Goal: Task Accomplishment & Management: Use online tool/utility

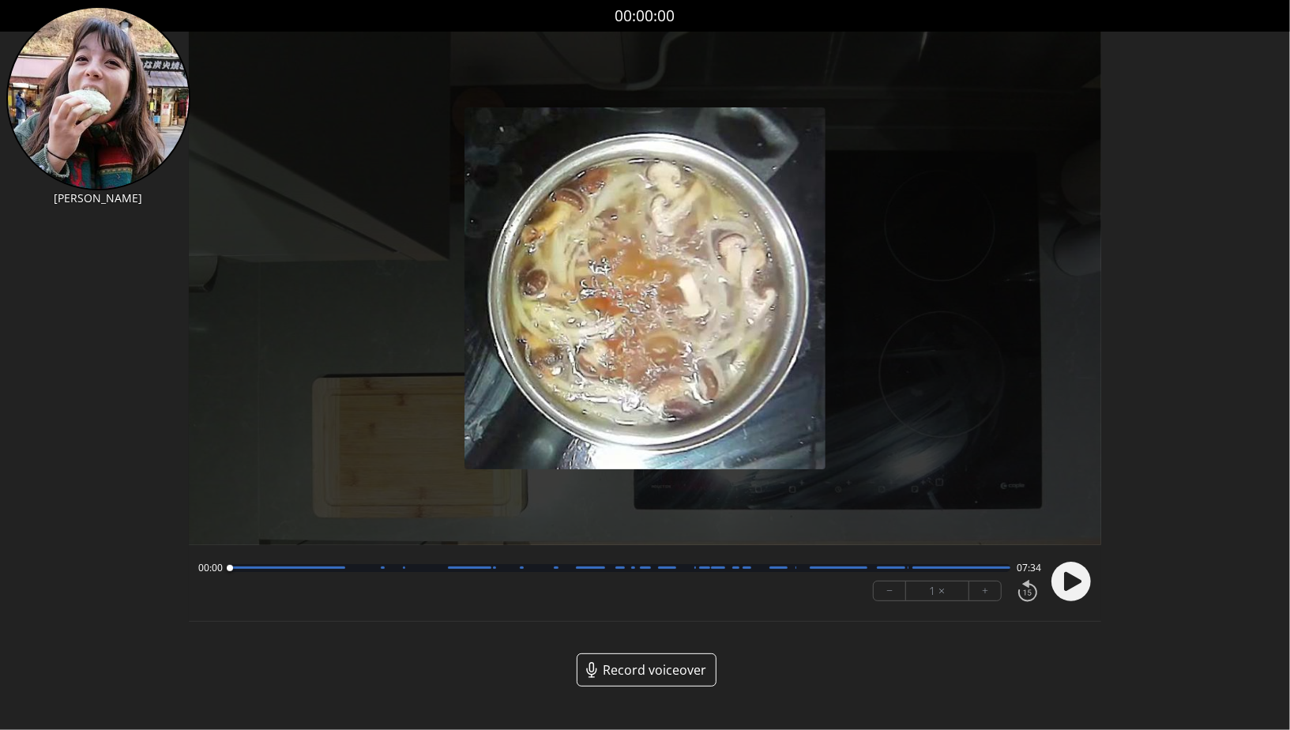
click at [1075, 580] on icon at bounding box center [1072, 581] width 17 height 19
click at [878, 599] on button "−" at bounding box center [889, 590] width 32 height 19
click at [971, 591] on button "+" at bounding box center [985, 590] width 32 height 19
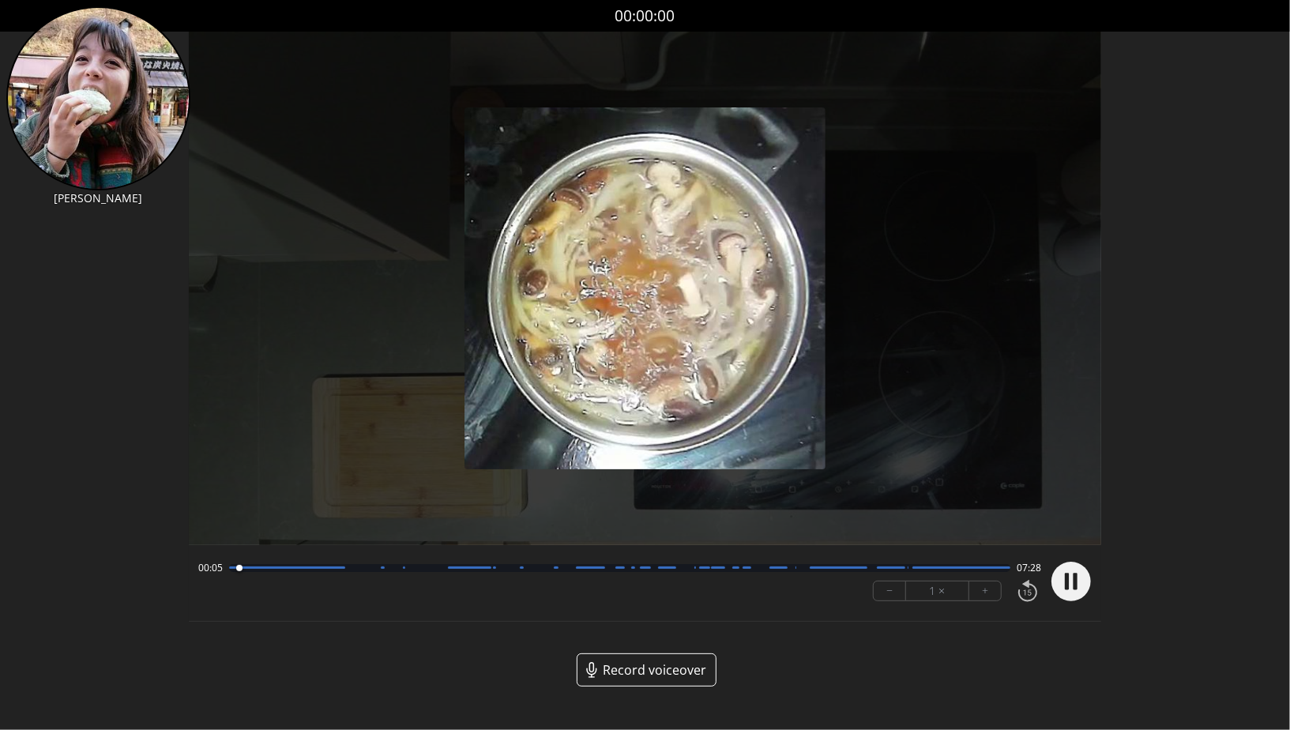
click at [971, 591] on button "+" at bounding box center [985, 590] width 32 height 19
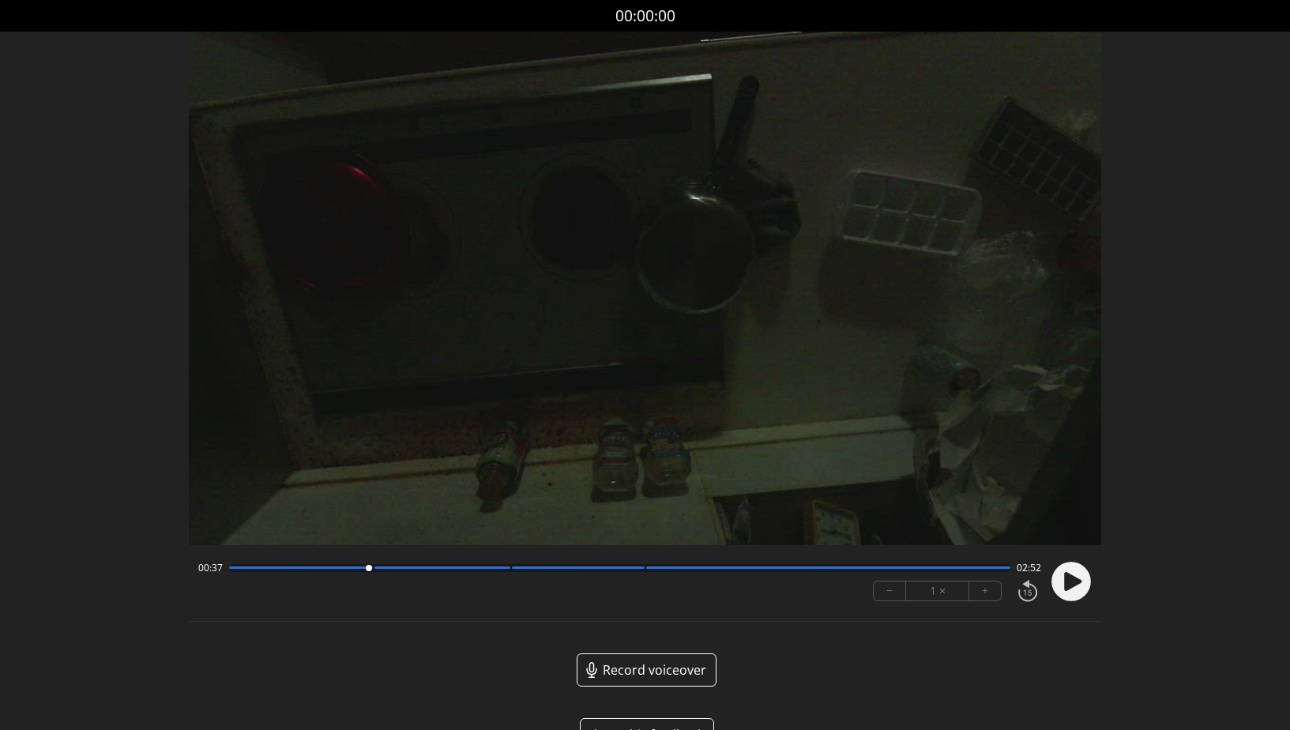
scroll to position [44, 0]
